Goal: Navigation & Orientation: Find specific page/section

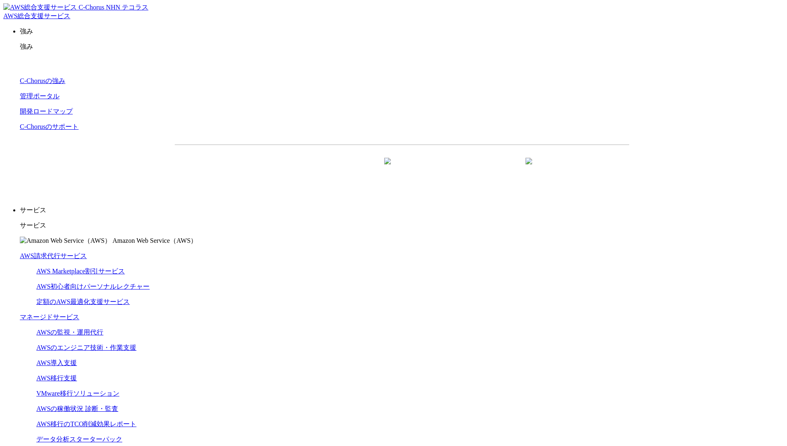
scroll to position [2474, 0]
